Goal: Task Accomplishment & Management: Use online tool/utility

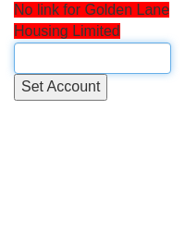
click at [48, 57] on input "text" at bounding box center [92, 57] width 157 height 31
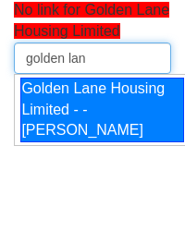
click at [62, 108] on div "Golden Lane Housing Limited - - [PERSON_NAME]" at bounding box center [101, 111] width 163 height 66
type input "Golden Lane Housing Limited - - [PERSON_NAME]"
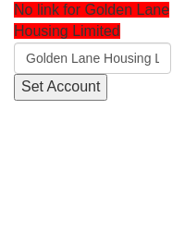
click at [63, 88] on input "Set Account" at bounding box center [60, 87] width 93 height 27
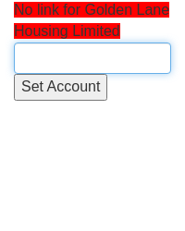
click at [83, 60] on input "text" at bounding box center [92, 57] width 157 height 31
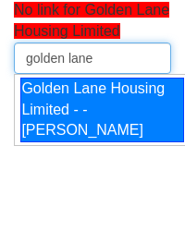
click at [92, 116] on div "Golden Lane Housing Limited - - [PERSON_NAME]" at bounding box center [101, 111] width 163 height 66
type input "Golden Lane Housing Limited - - [PERSON_NAME]"
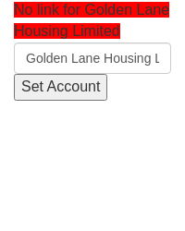
click at [75, 91] on input "Set Account" at bounding box center [60, 87] width 93 height 27
